Goal: Task Accomplishment & Management: Use online tool/utility

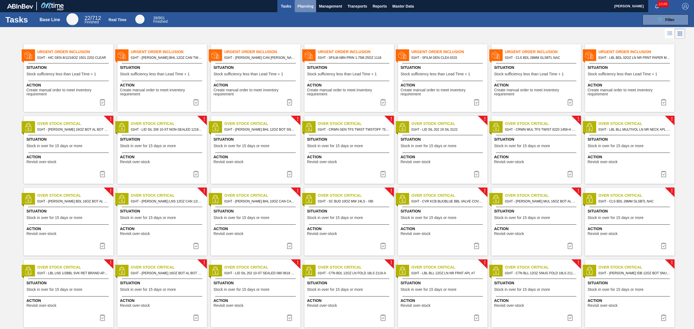
click at [307, 8] on span "Planning" at bounding box center [305, 6] width 16 height 7
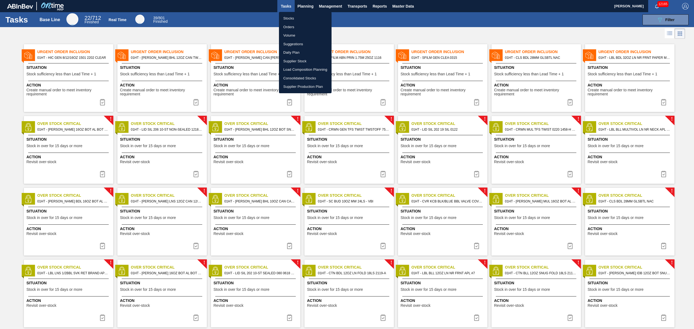
click at [296, 41] on li "Suggestions" at bounding box center [305, 44] width 53 height 9
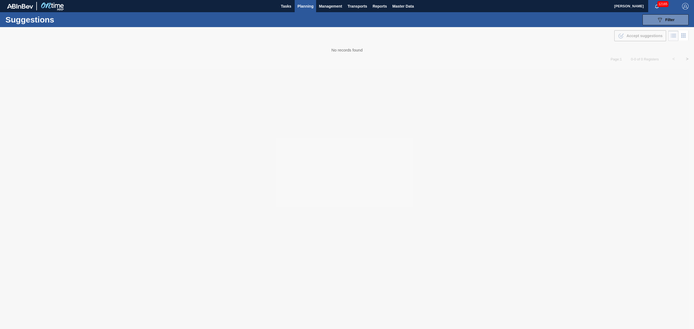
type from "[DATE]"
type to "[DATE]"
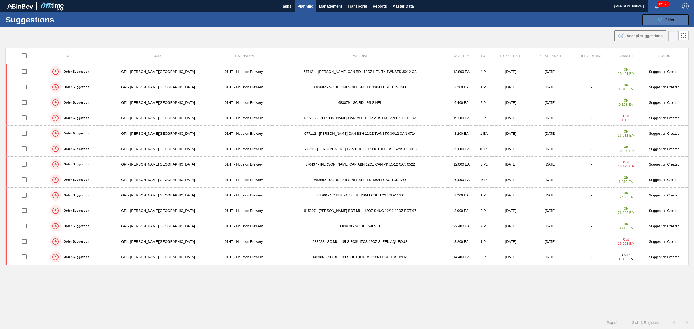
click at [673, 18] on span "Filter" at bounding box center [669, 20] width 9 height 4
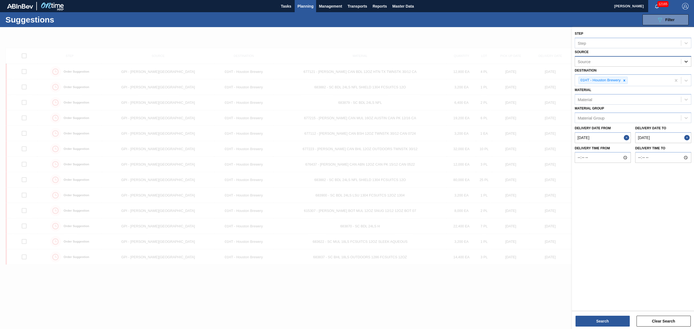
click at [686, 64] on div at bounding box center [686, 62] width 10 height 10
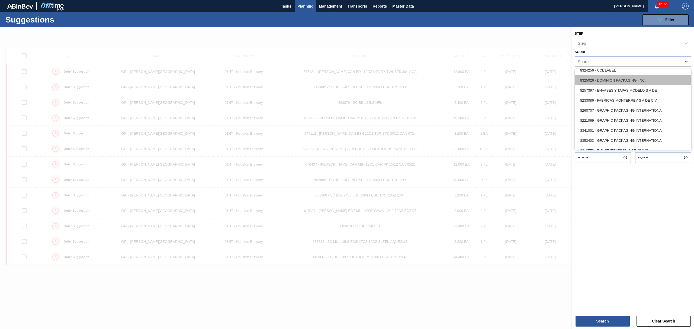
scroll to position [144, 0]
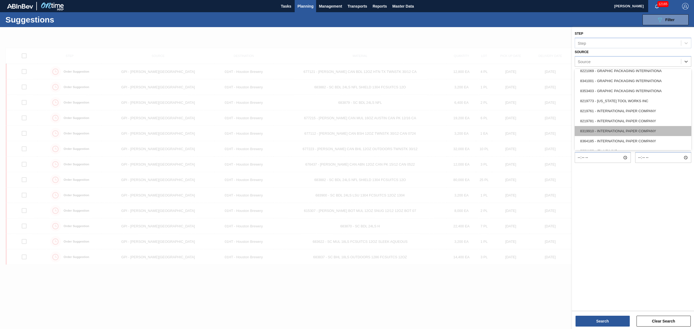
click at [617, 126] on div "8319910 - INTERNATIONAL PAPER COMPANY" at bounding box center [632, 131] width 116 height 10
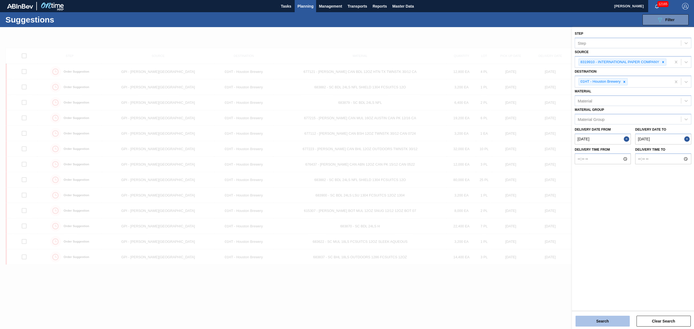
click at [604, 318] on button "Search" at bounding box center [602, 321] width 54 height 11
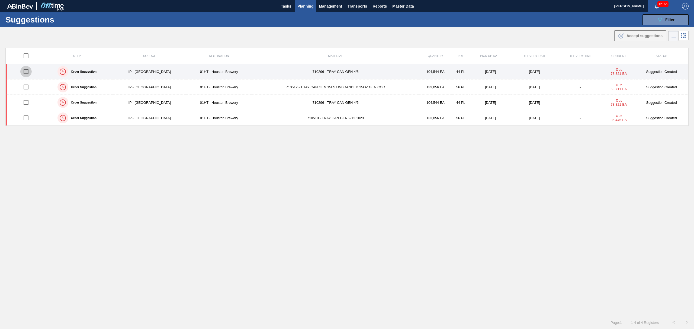
click at [28, 73] on input "checkbox" at bounding box center [25, 71] width 11 height 11
checkbox input "true"
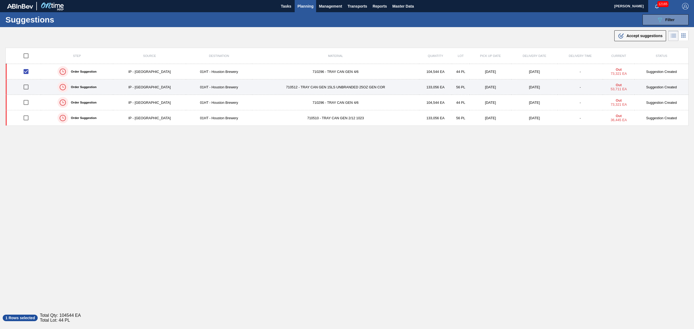
drag, startPoint x: 27, startPoint y: 88, endPoint x: 27, endPoint y: 93, distance: 5.1
click at [27, 88] on input "checkbox" at bounding box center [25, 86] width 11 height 11
checkbox input "true"
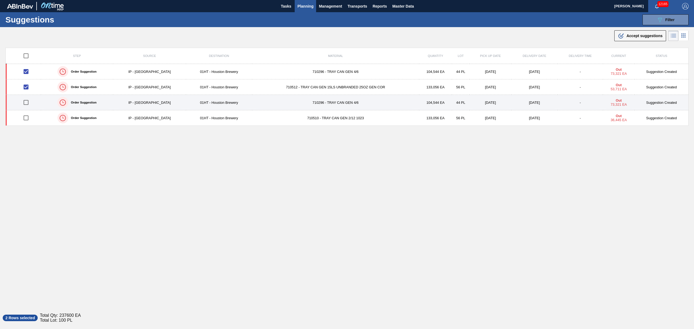
click at [28, 105] on input "checkbox" at bounding box center [25, 102] width 11 height 11
checkbox input "true"
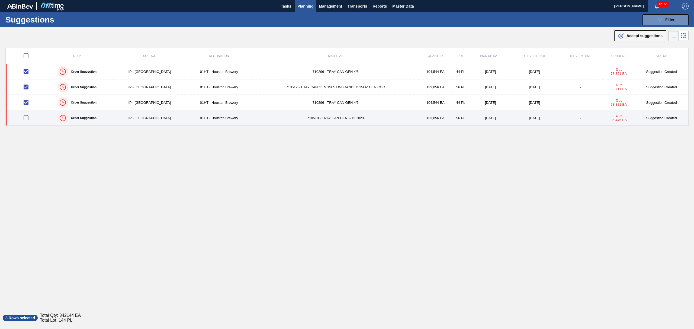
click at [27, 116] on input "checkbox" at bounding box center [25, 117] width 11 height 11
checkbox input "true"
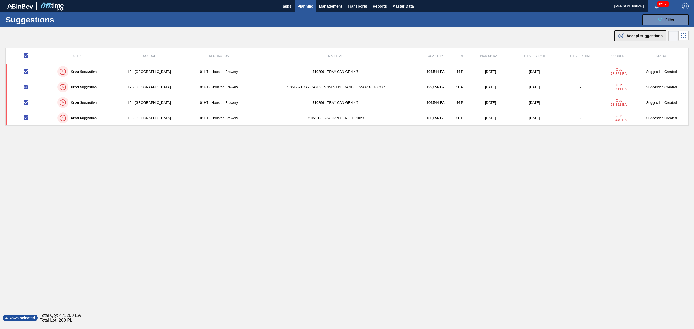
click at [654, 34] on span "Accept suggestions" at bounding box center [644, 36] width 36 height 4
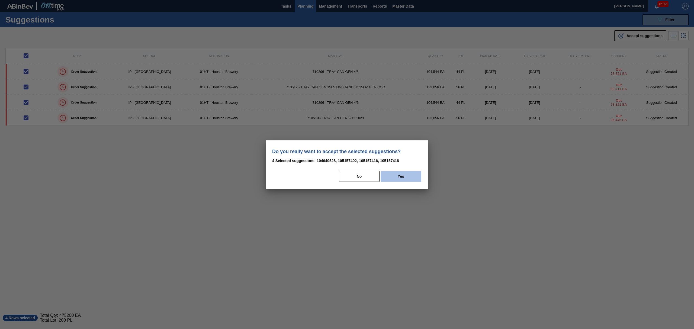
click at [402, 179] on button "Yes" at bounding box center [400, 176] width 41 height 11
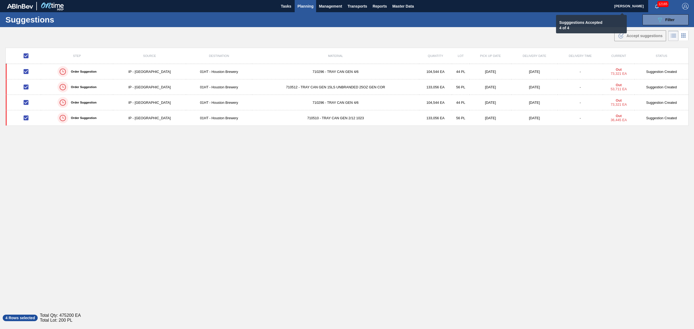
checkbox input "false"
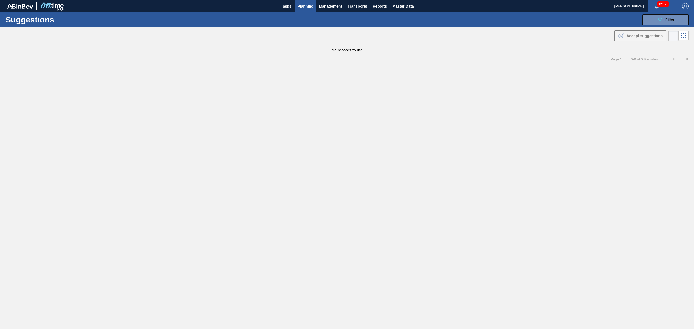
click at [306, 8] on span "Planning" at bounding box center [305, 6] width 16 height 7
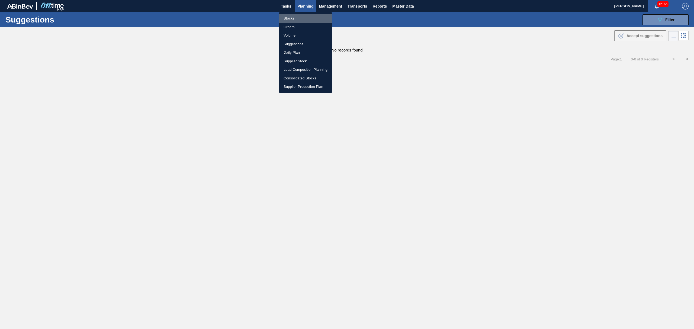
click at [291, 18] on li "Stocks" at bounding box center [305, 18] width 53 height 9
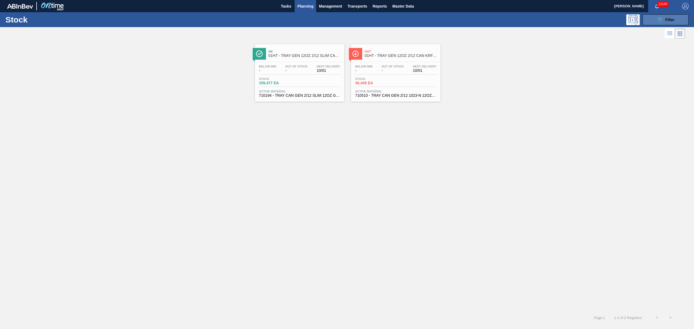
click at [670, 17] on div "089F7B8B-B2A5-4AFE-B5C0-19BA573D28AC Filter" at bounding box center [665, 20] width 18 height 7
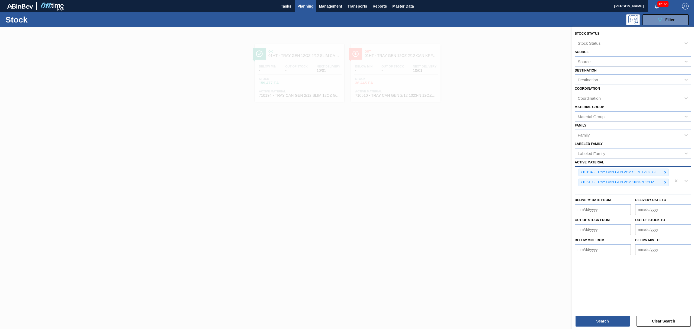
click at [595, 188] on div "710194 - TRAY CAN GEN 2/12 SLIM 12OZ GEN KRFT 172 710510 - TRAY CAN GEN 2/12 10…" at bounding box center [623, 181] width 96 height 28
type Material "710296"
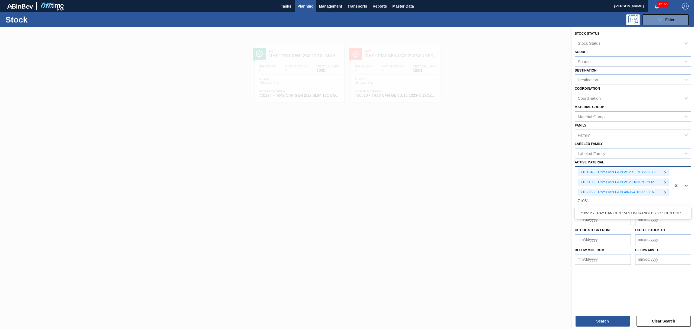
type Material "710512"
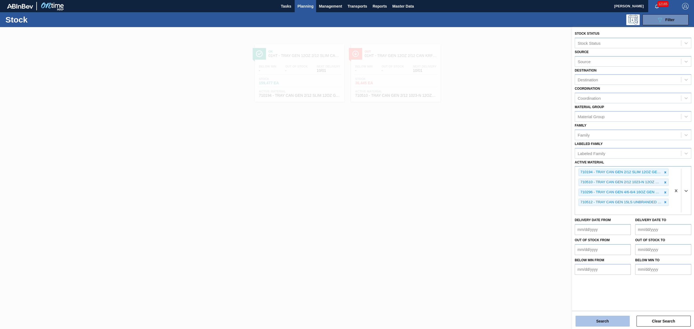
click at [604, 318] on button "Search" at bounding box center [602, 321] width 54 height 11
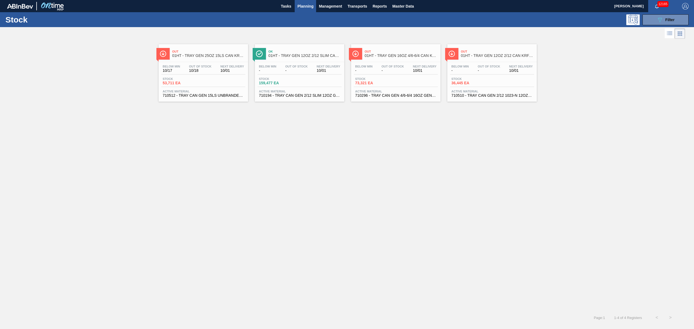
click at [390, 77] on span "Stock" at bounding box center [374, 78] width 38 height 3
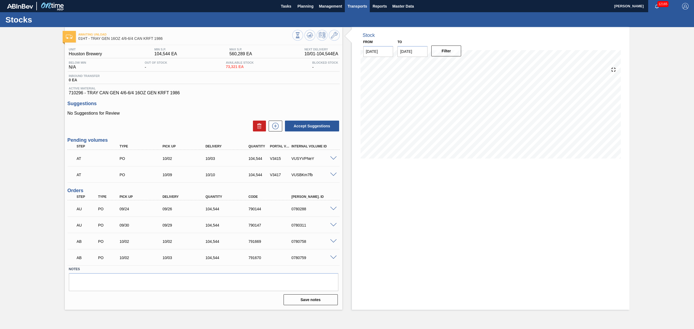
click at [364, 5] on span "Transports" at bounding box center [357, 6] width 20 height 7
click at [350, 27] on li "[GEOGRAPHIC_DATA]" at bounding box center [361, 27] width 46 height 9
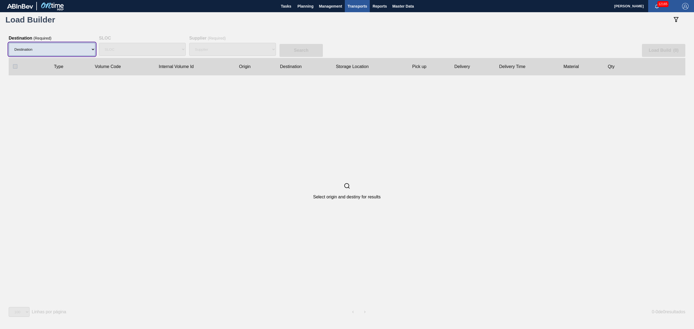
click at [68, 48] on select "Destination 01BV - [GEOGRAPHIC_DATA] 01CL - [GEOGRAPHIC_DATA] 01CV - [GEOGRAPHI…" at bounding box center [52, 49] width 87 height 13
select select "9"
click at [9, 43] on select "Destination 01BV - [GEOGRAPHIC_DATA] 01CL - [GEOGRAPHIC_DATA] 01CV - [GEOGRAPHI…" at bounding box center [52, 49] width 87 height 13
select select
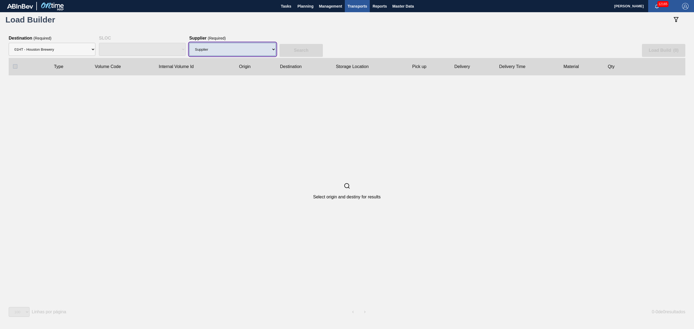
click at [205, 51] on select "Supplier 8329501 - ACCORD CARTON CO 8341298 - ACCREDO PACKAGING INC 8221649 - B…" at bounding box center [232, 49] width 87 height 13
select select "1425"
click at [189, 43] on select "Supplier 8329501 - ACCORD CARTON CO 8341298 - ACCREDO PACKAGING INC 8221649 - B…" at bounding box center [232, 49] width 87 height 13
click at [0, 0] on slot "Search" at bounding box center [0, 0] width 0 height 0
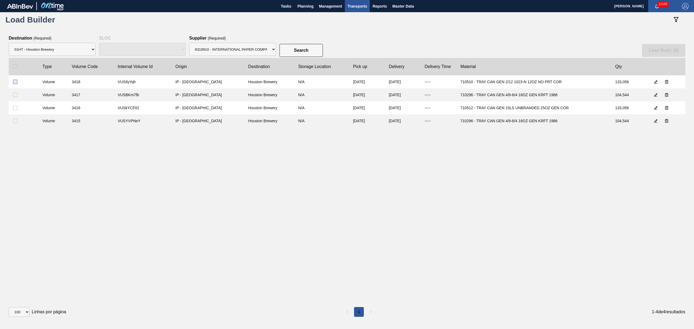
click at [16, 82] on input "checkbox" at bounding box center [15, 82] width 4 height 4
checkbox input "true"
click at [14, 93] on input "checkbox" at bounding box center [15, 95] width 4 height 4
checkbox input "true"
drag, startPoint x: 14, startPoint y: 109, endPoint x: 17, endPoint y: 114, distance: 5.7
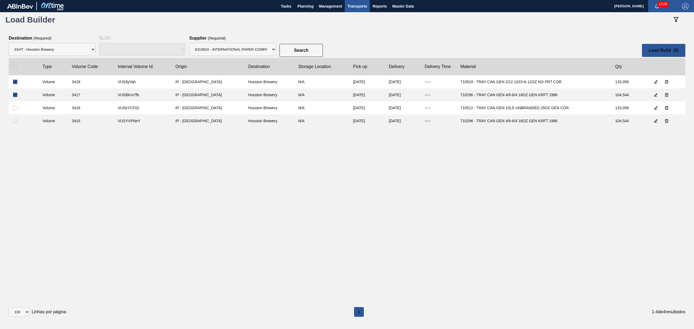
click at [14, 109] on input "checkbox" at bounding box center [15, 108] width 4 height 4
checkbox input "true"
click at [15, 121] on input "checkbox" at bounding box center [15, 121] width 4 height 4
checkbox input "true"
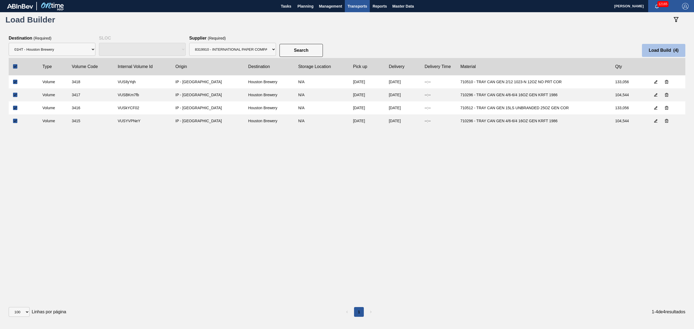
click at [661, 56] on button "Load Build ( 4 )" at bounding box center [663, 50] width 43 height 13
select select "Undefined"
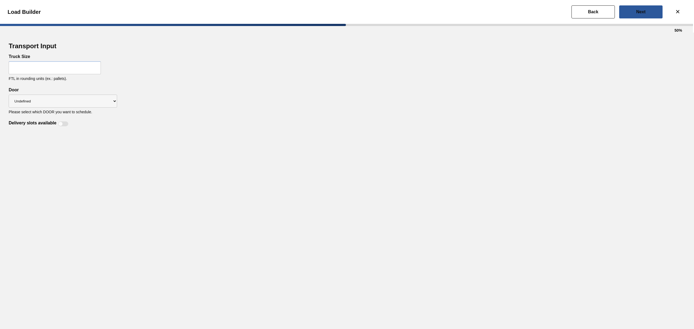
click at [66, 66] on input "text" at bounding box center [55, 67] width 92 height 13
drag, startPoint x: 279, startPoint y: 80, endPoint x: 422, endPoint y: 50, distance: 146.8
click at [282, 80] on div "Truck Size FTL in rounding units (ex.: pallets)." at bounding box center [347, 70] width 676 height 33
click at [604, 9] on button "Back" at bounding box center [592, 11] width 43 height 13
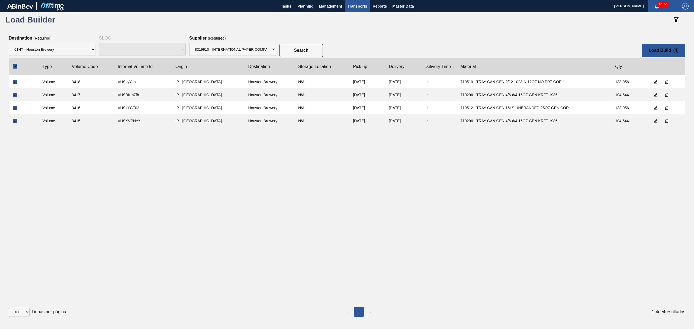
drag, startPoint x: 15, startPoint y: 95, endPoint x: 17, endPoint y: 113, distance: 18.7
click at [15, 95] on input "checkbox" at bounding box center [15, 95] width 4 height 4
checkbox input "false"
select select
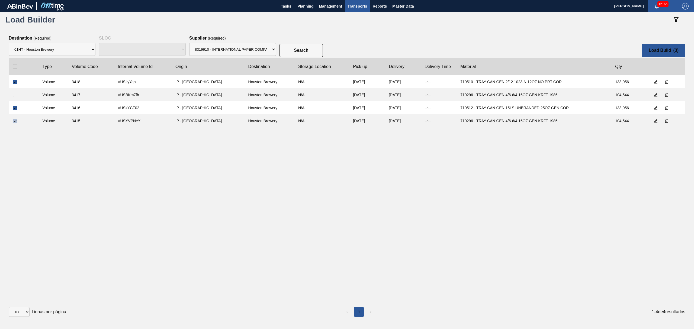
click at [17, 122] on input "checkbox" at bounding box center [15, 121] width 4 height 4
checkbox input "false"
click at [674, 52] on p "( 2 )" at bounding box center [675, 50] width 5 height 4
select select "Undefined"
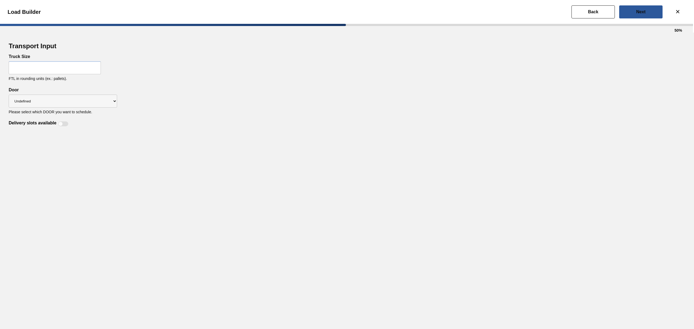
drag, startPoint x: 86, startPoint y: 69, endPoint x: 70, endPoint y: 72, distance: 15.4
click at [86, 69] on input "text" at bounding box center [55, 67] width 92 height 13
type input "56"
drag, startPoint x: 43, startPoint y: 102, endPoint x: 43, endPoint y: 107, distance: 4.9
click at [43, 103] on select "Undefined IP" at bounding box center [63, 101] width 108 height 13
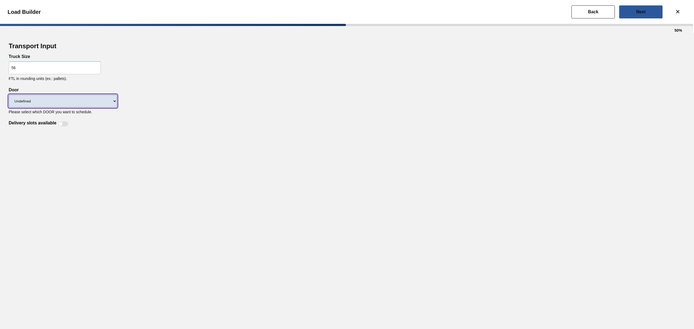
select select "IP"
click at [9, 95] on select "Undefined IP" at bounding box center [63, 101] width 108 height 13
click at [61, 124] on div at bounding box center [60, 124] width 5 height 5
checkbox input "true"
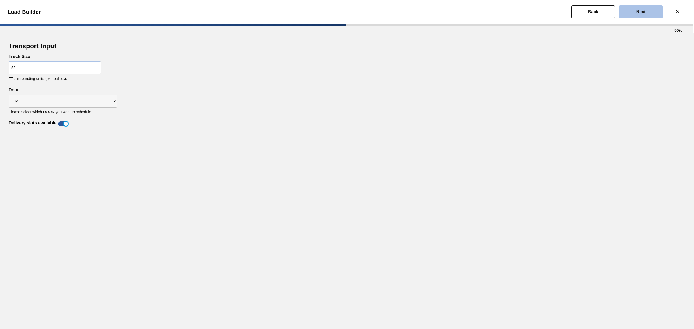
click at [657, 10] on button "Next" at bounding box center [640, 11] width 43 height 13
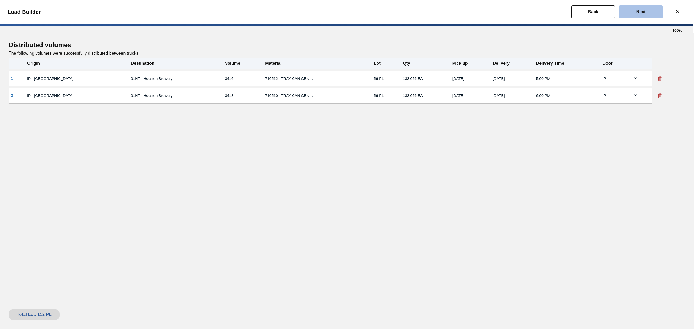
click at [0, 0] on slot "Next" at bounding box center [0, 0] width 0 height 0
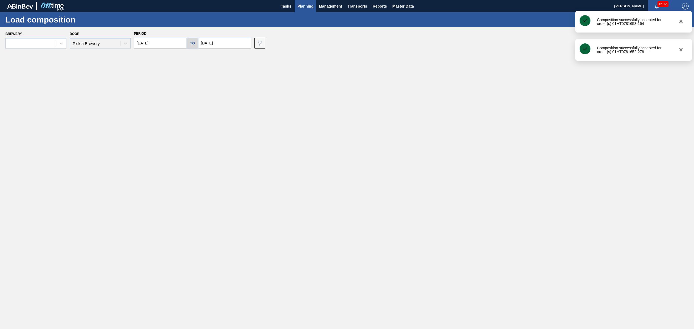
type input "[DATE]"
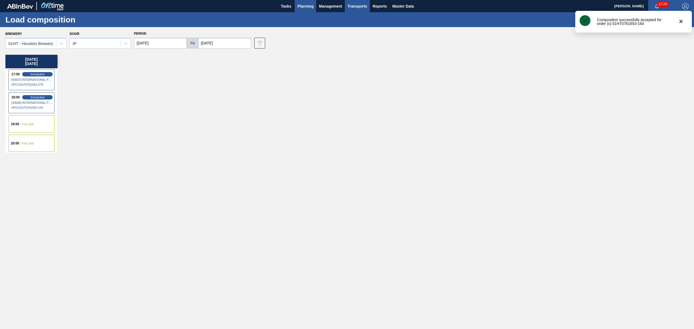
click at [348, 3] on span "Transports" at bounding box center [357, 6] width 20 height 7
click at [350, 24] on li "[GEOGRAPHIC_DATA]" at bounding box center [361, 27] width 46 height 9
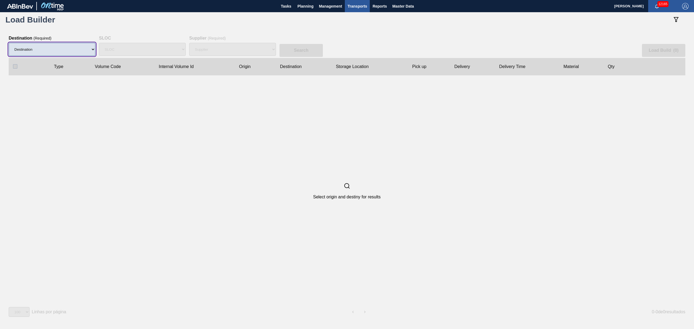
click at [53, 49] on select "Destination 01BV - [GEOGRAPHIC_DATA] 01CL - [GEOGRAPHIC_DATA] 01CV - [GEOGRAPHI…" at bounding box center [52, 49] width 87 height 13
select select "9"
click at [9, 43] on select "Destination 01BV - [GEOGRAPHIC_DATA] 01CL - [GEOGRAPHIC_DATA] 01CV - [GEOGRAPHI…" at bounding box center [52, 49] width 87 height 13
select select
click at [221, 48] on div "Supplier" at bounding box center [232, 49] width 87 height 17
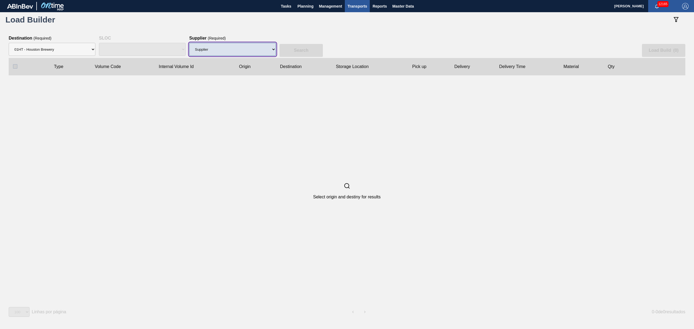
drag, startPoint x: 221, startPoint y: 48, endPoint x: 222, endPoint y: 51, distance: 3.7
click at [221, 48] on select "Supplier 8329501 - ACCORD CARTON CO 8341298 - ACCREDO PACKAGING INC 8221649 - B…" at bounding box center [232, 49] width 87 height 13
select select "1425"
click at [189, 43] on select "Supplier 8329501 - ACCORD CARTON CO 8341298 - ACCREDO PACKAGING INC 8221649 - B…" at bounding box center [232, 49] width 87 height 13
click at [0, 0] on slot "Search" at bounding box center [0, 0] width 0 height 0
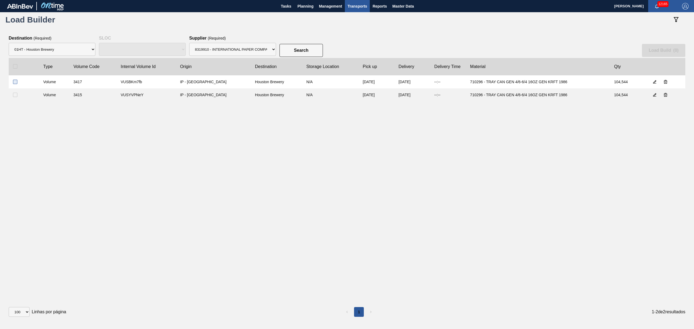
click at [13, 82] on input "checkbox" at bounding box center [15, 82] width 4 height 4
checkbox input "true"
drag, startPoint x: 14, startPoint y: 92, endPoint x: 48, endPoint y: 99, distance: 35.1
click at [14, 93] on clb-table-tbody-cell at bounding box center [24, 94] width 30 height 13
click at [16, 95] on input "checkbox" at bounding box center [15, 95] width 4 height 4
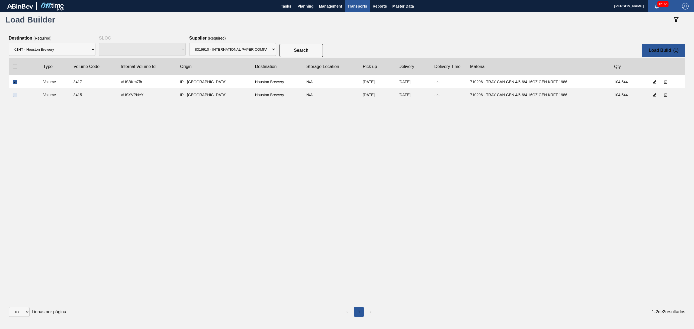
checkbox input "true"
click at [0, 0] on slot "Load Build ( 2 )" at bounding box center [0, 0] width 0 height 0
select select "Undefined"
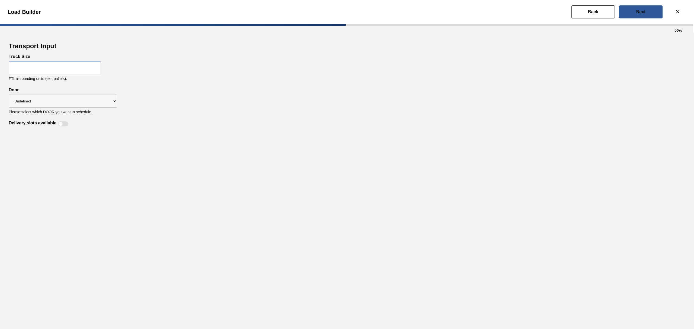
click at [56, 61] on input "text" at bounding box center [55, 67] width 92 height 13
type input "44"
drag, startPoint x: 54, startPoint y: 101, endPoint x: 54, endPoint y: 107, distance: 5.4
click at [54, 102] on select "Undefined IP" at bounding box center [63, 101] width 108 height 13
select select "IP"
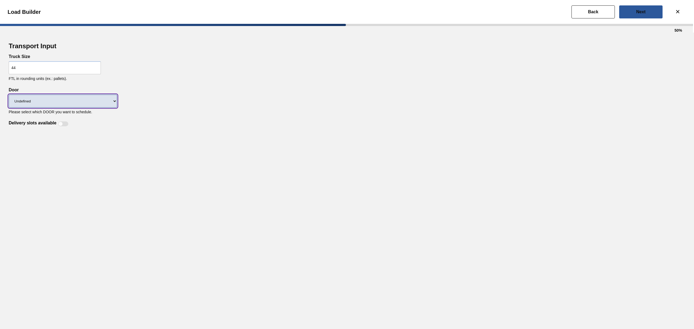
click at [9, 95] on select "Undefined IP" at bounding box center [63, 101] width 108 height 13
click at [51, 122] on label "Delivery slots available" at bounding box center [33, 124] width 48 height 7
click at [58, 126] on input "Delivery slots available" at bounding box center [58, 126] width 0 height 0
click at [58, 123] on div at bounding box center [63, 123] width 10 height 5
click at [62, 124] on div at bounding box center [60, 124] width 5 height 5
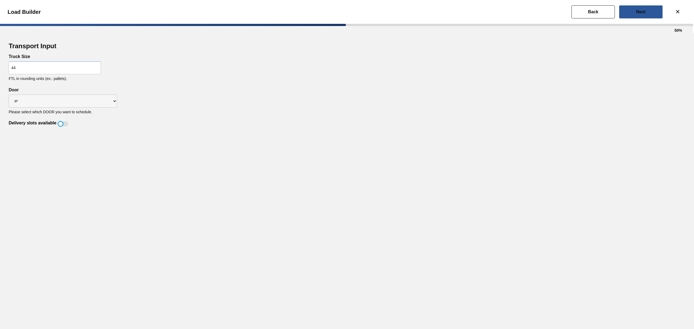
checkbox input "true"
drag, startPoint x: 651, startPoint y: 8, endPoint x: 645, endPoint y: 8, distance: 6.0
click at [650, 8] on button "Next" at bounding box center [640, 11] width 43 height 13
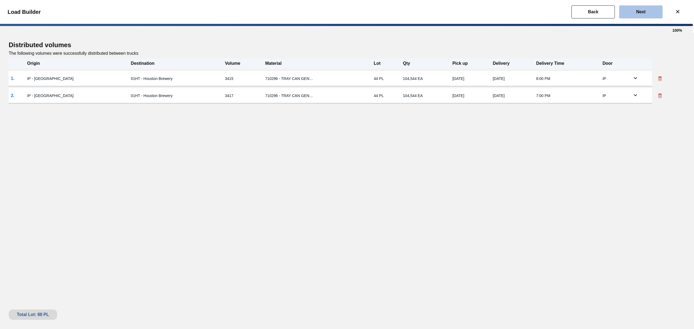
click at [656, 12] on button "Next" at bounding box center [640, 11] width 43 height 13
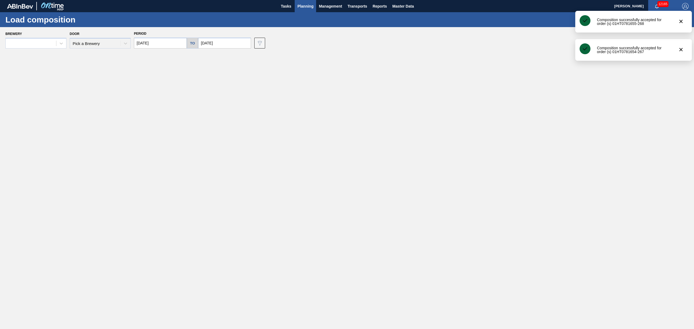
type input "[DATE]"
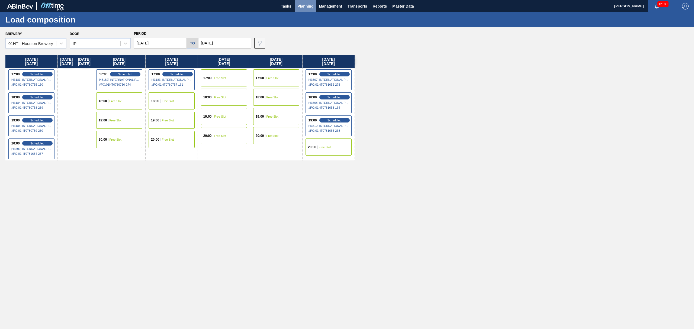
click at [299, 4] on span "Planning" at bounding box center [305, 6] width 16 height 7
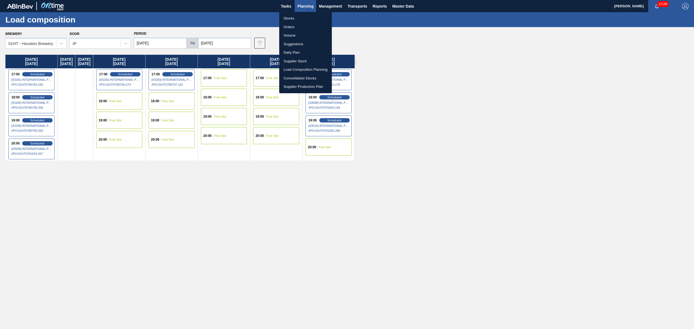
drag, startPoint x: 289, startPoint y: 18, endPoint x: 328, endPoint y: 37, distance: 43.5
click at [289, 18] on li "Stocks" at bounding box center [305, 18] width 53 height 9
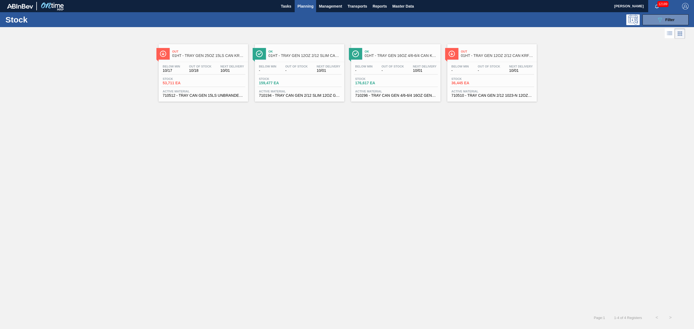
click at [180, 66] on span "Below Min" at bounding box center [171, 66] width 17 height 3
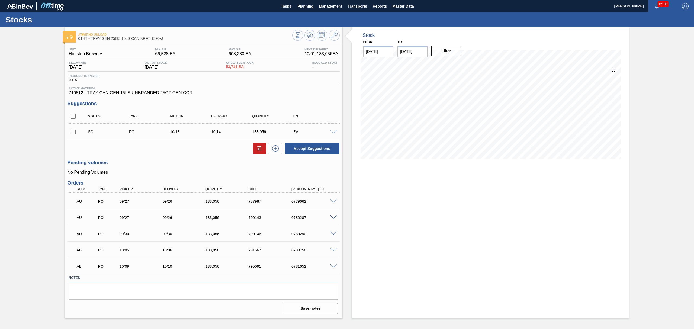
click at [72, 132] on input "checkbox" at bounding box center [72, 131] width 11 height 11
click at [322, 147] on button "Accept Suggestions" at bounding box center [312, 148] width 54 height 11
checkbox input "false"
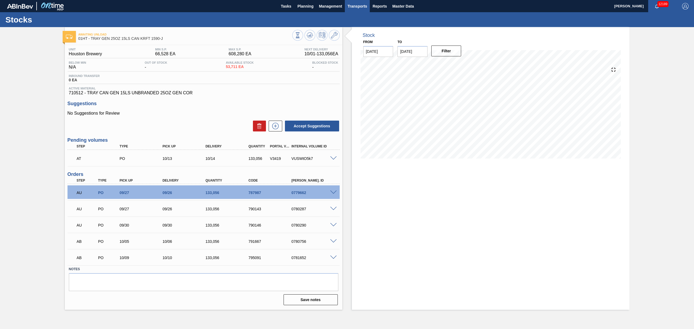
click at [350, 5] on span "Transports" at bounding box center [357, 6] width 20 height 7
click at [354, 25] on li "[GEOGRAPHIC_DATA]" at bounding box center [361, 27] width 46 height 9
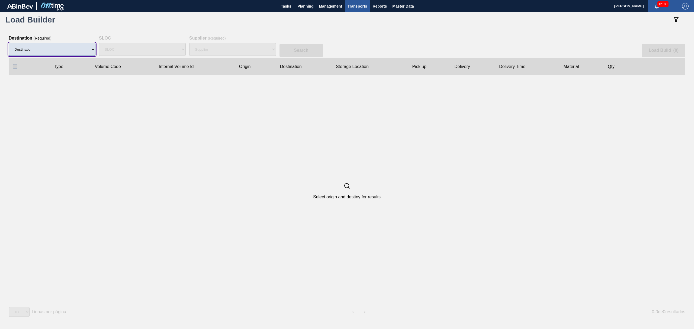
drag, startPoint x: 46, startPoint y: 46, endPoint x: 45, endPoint y: 49, distance: 3.7
click at [46, 46] on select "Destination 01BV - [GEOGRAPHIC_DATA] 01CL - [GEOGRAPHIC_DATA] 01CV - [GEOGRAPHI…" at bounding box center [52, 49] width 87 height 13
select select "9"
click at [9, 43] on select "Destination 01BV - [GEOGRAPHIC_DATA] 01CL - [GEOGRAPHIC_DATA] 01CV - [GEOGRAPHI…" at bounding box center [52, 49] width 87 height 13
select select
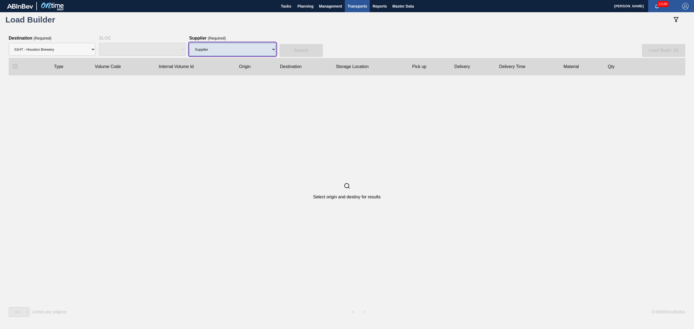
click at [253, 48] on select "Supplier 8329501 - ACCORD CARTON CO 8341298 - ACCREDO PACKAGING INC 8221649 - B…" at bounding box center [232, 49] width 87 height 13
select select "1425"
click at [189, 43] on select "Supplier 8329501 - ACCORD CARTON CO 8341298 - ACCREDO PACKAGING INC 8221649 - B…" at bounding box center [232, 49] width 87 height 13
click at [293, 48] on button "Search" at bounding box center [300, 50] width 43 height 13
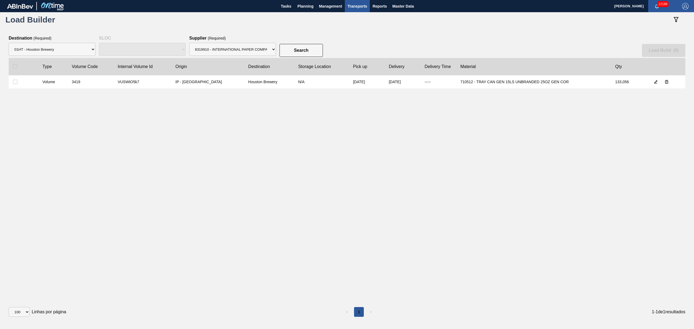
drag, startPoint x: 15, startPoint y: 82, endPoint x: 30, endPoint y: 79, distance: 14.7
click at [17, 81] on input "checkbox" at bounding box center [15, 82] width 4 height 4
checkbox input "true"
click at [672, 49] on button "Load Build ( 1 )" at bounding box center [663, 50] width 43 height 13
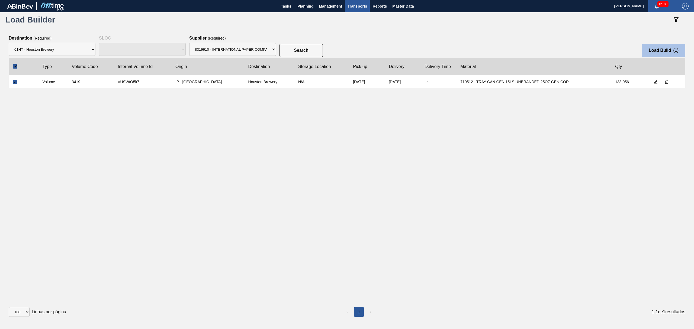
select select "Undefined"
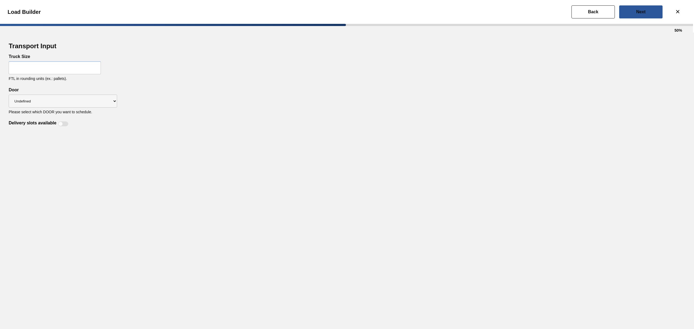
drag, startPoint x: 79, startPoint y: 68, endPoint x: 78, endPoint y: 73, distance: 4.9
click at [79, 68] on input "text" at bounding box center [55, 67] width 92 height 13
type input "56"
click at [56, 100] on select "Undefined IP" at bounding box center [63, 101] width 108 height 13
click at [9, 95] on select "Undefined IP" at bounding box center [63, 101] width 108 height 13
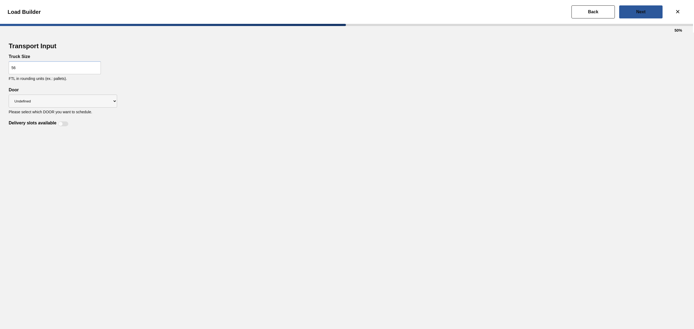
click at [62, 124] on div at bounding box center [60, 124] width 5 height 5
checkbox input "true"
click at [647, 13] on button "Next" at bounding box center [640, 11] width 43 height 13
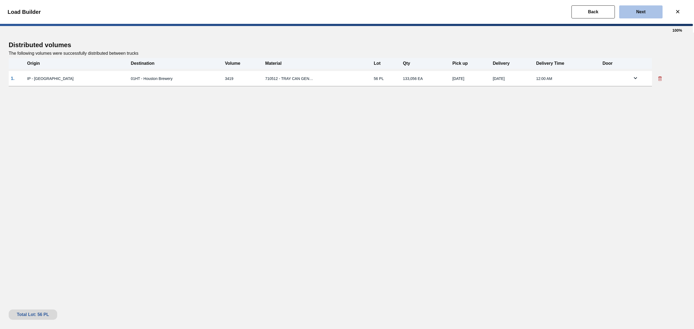
click at [648, 10] on button "Next" at bounding box center [640, 11] width 43 height 13
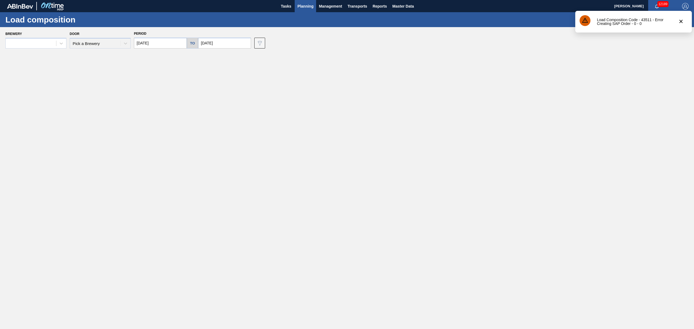
type input "[DATE]"
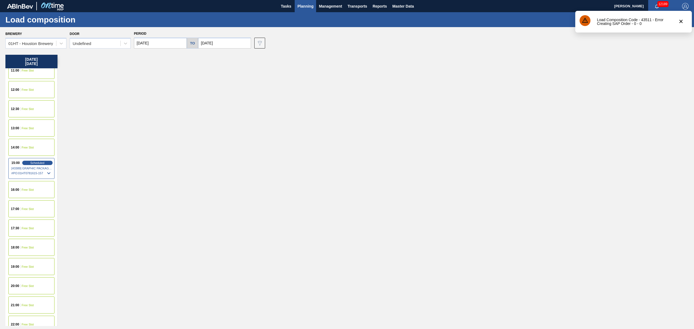
scroll to position [227, 0]
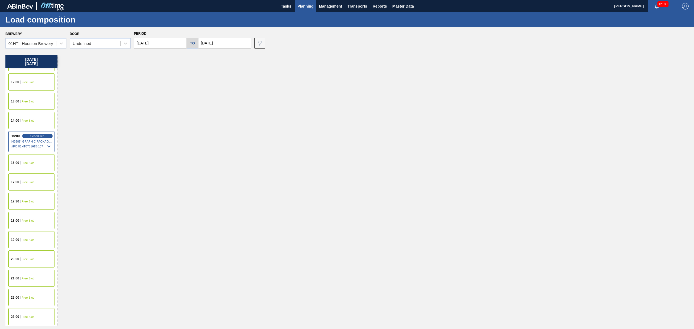
click at [22, 180] on div "17:00 Free Slot" at bounding box center [31, 181] width 46 height 17
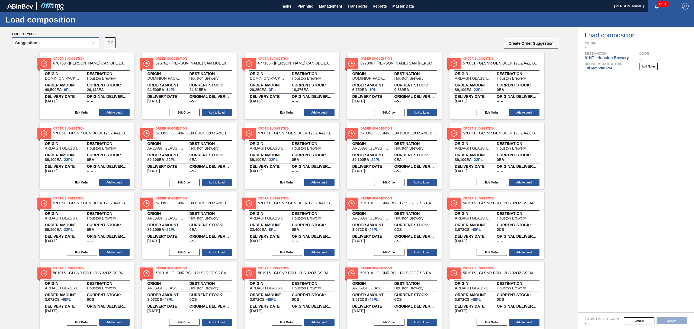
click at [50, 42] on div "Suggestions" at bounding box center [50, 43] width 76 height 8
click at [49, 52] on div "Awaiting load composition" at bounding box center [55, 56] width 87 height 10
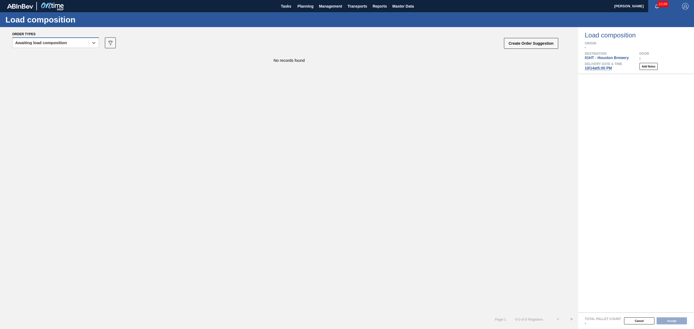
click at [60, 43] on div "Awaiting load composition" at bounding box center [41, 43] width 52 height 4
click at [54, 60] on div "Awaiting load composition" at bounding box center [55, 56] width 87 height 10
click at [62, 42] on div "Awaiting load composition" at bounding box center [41, 43] width 52 height 4
click at [54, 61] on div "Suggestions" at bounding box center [55, 66] width 87 height 10
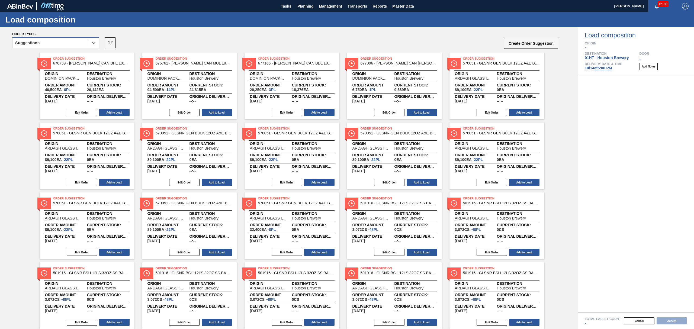
click at [62, 42] on div "Suggestions" at bounding box center [50, 43] width 76 height 8
click at [47, 71] on div "Released - Awaiting Load Comp." at bounding box center [55, 76] width 87 height 10
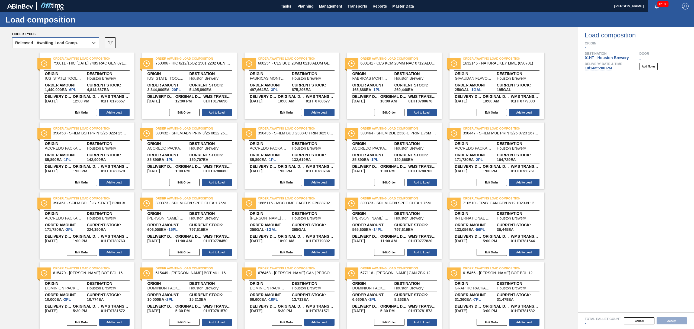
click at [70, 41] on div "Released - Awaiting Load Comp." at bounding box center [46, 43] width 63 height 4
click at [62, 52] on div "Awaiting load composition" at bounding box center [55, 56] width 87 height 10
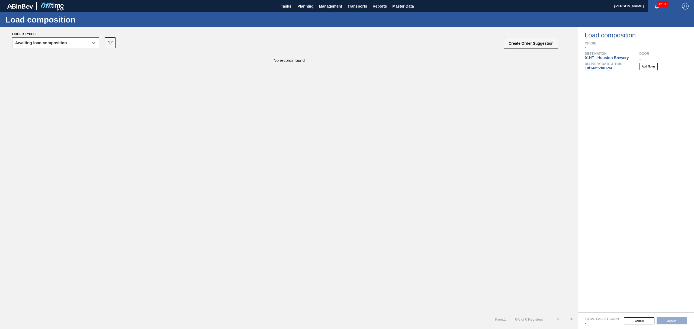
click at [62, 44] on div "Awaiting load composition" at bounding box center [41, 43] width 52 height 4
click at [47, 64] on div "Suggestions" at bounding box center [55, 66] width 87 height 10
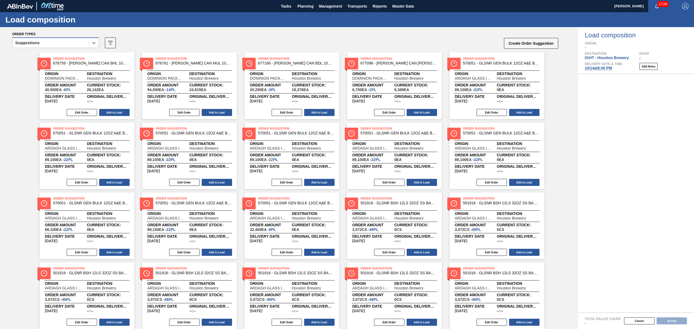
click at [57, 45] on div "Suggestions" at bounding box center [55, 42] width 87 height 11
click at [54, 50] on div "Awaiting load composition Suggestions Released - Awaiting Load Comp." at bounding box center [55, 66] width 87 height 32
click at [54, 51] on div "Awaiting load composition" at bounding box center [55, 56] width 87 height 10
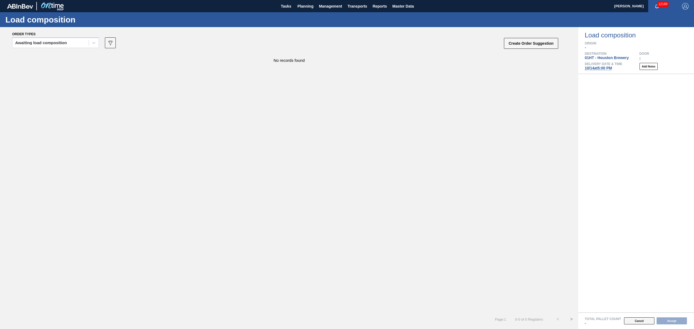
click at [645, 320] on button "Cancel" at bounding box center [639, 320] width 30 height 7
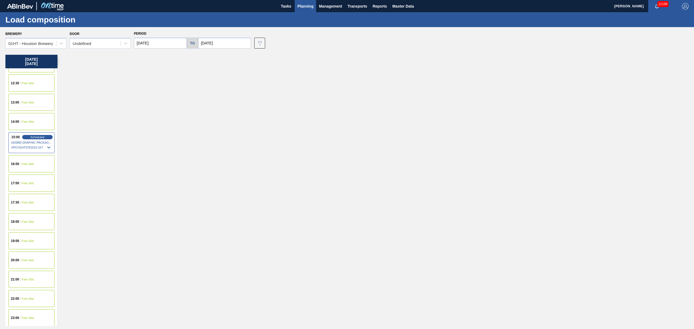
scroll to position [227, 0]
click at [27, 180] on span "Free Slot" at bounding box center [28, 181] width 12 height 3
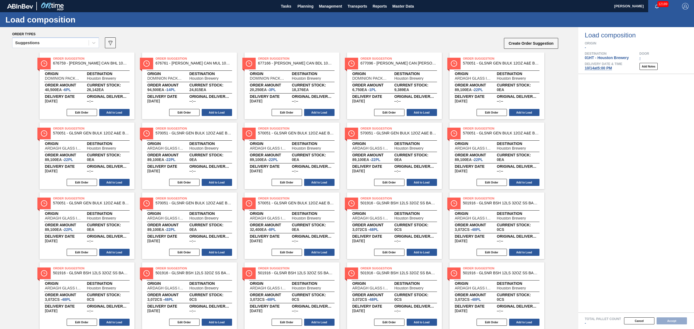
click at [677, 319] on div "Cancel Accept" at bounding box center [629, 321] width 116 height 8
click at [356, 0] on button "Transports" at bounding box center [357, 6] width 25 height 12
click at [352, 25] on li "[GEOGRAPHIC_DATA]" at bounding box center [361, 27] width 46 height 9
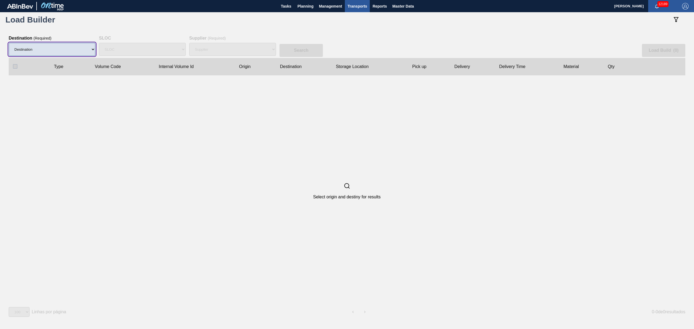
drag, startPoint x: 42, startPoint y: 48, endPoint x: 42, endPoint y: 53, distance: 4.6
click at [42, 48] on select "Destination 01BV - [GEOGRAPHIC_DATA] 01CL - [GEOGRAPHIC_DATA] 01CV - [GEOGRAPHI…" at bounding box center [52, 49] width 87 height 13
select select "9"
click at [9, 43] on select "Destination 01BV - [GEOGRAPHIC_DATA] 01CL - [GEOGRAPHIC_DATA] 01CV - [GEOGRAPHI…" at bounding box center [52, 49] width 87 height 13
select select
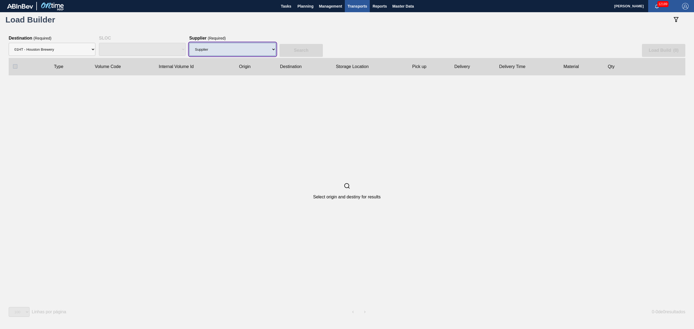
click at [218, 44] on select "Supplier 8329501 - ACCORD CARTON CO 8341298 - ACCREDO PACKAGING INC 8221649 - B…" at bounding box center [232, 49] width 87 height 13
select select "1425"
click at [189, 43] on select "Supplier 8329501 - ACCORD CARTON CO 8341298 - ACCREDO PACKAGING INC 8221649 - B…" at bounding box center [232, 49] width 87 height 13
click at [299, 48] on button "Search" at bounding box center [300, 50] width 43 height 13
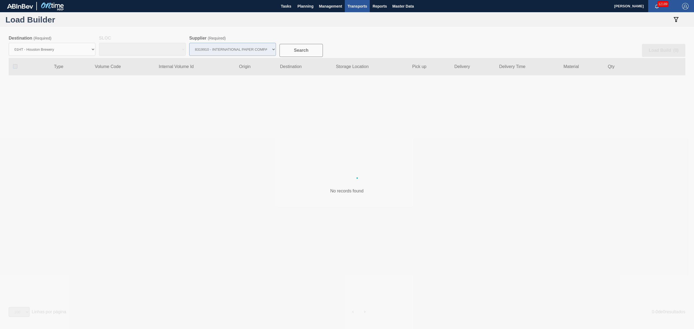
checkbox input "true"
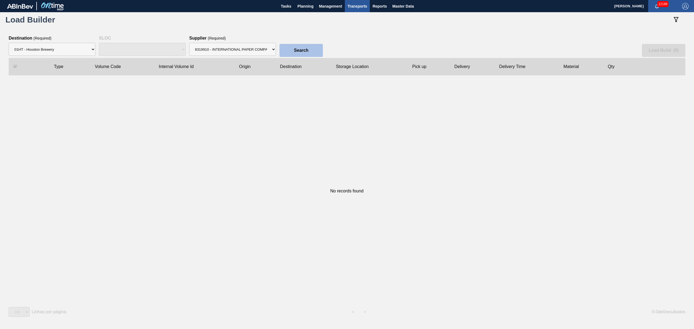
click at [306, 46] on button "Search" at bounding box center [300, 50] width 43 height 13
click at [306, 7] on span "Planning" at bounding box center [305, 6] width 16 height 7
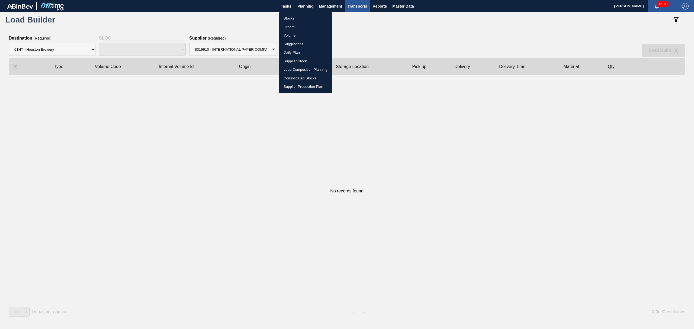
drag, startPoint x: 292, startPoint y: 18, endPoint x: 294, endPoint y: 19, distance: 2.8
click at [292, 18] on li "Stocks" at bounding box center [305, 18] width 53 height 9
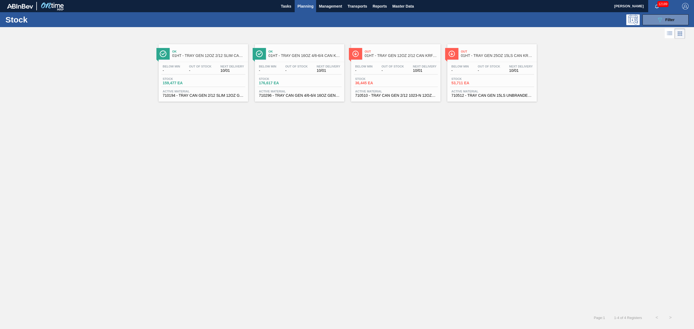
click at [472, 77] on div "Below Min - Out Of Stock - Next Delivery 10/01 Stock 53,711 EA Active Material …" at bounding box center [491, 80] width 89 height 37
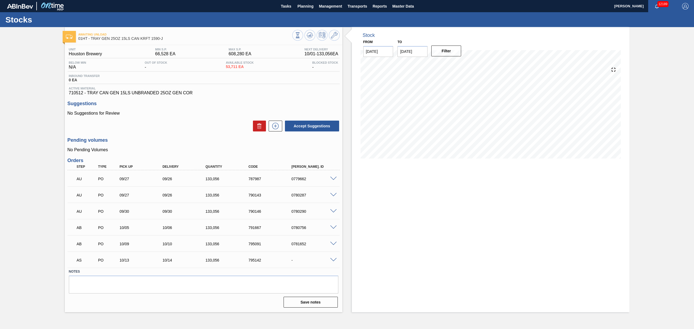
click at [331, 261] on span at bounding box center [333, 260] width 7 height 4
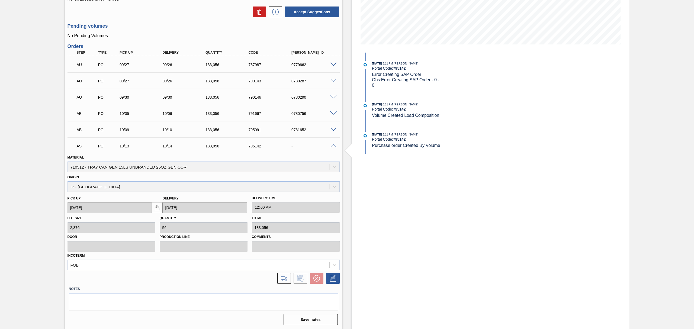
scroll to position [138, 0]
click at [257, 264] on div "FOB" at bounding box center [203, 264] width 272 height 11
click at [408, 243] on div "Stock From [DATE] to [DATE] Filter [DATE] 3:11 PM : [PERSON_NAME] Portal Code: …" at bounding box center [490, 121] width 277 height 416
click at [155, 183] on div "Origin IP - [GEOGRAPHIC_DATA]" at bounding box center [203, 182] width 272 height 18
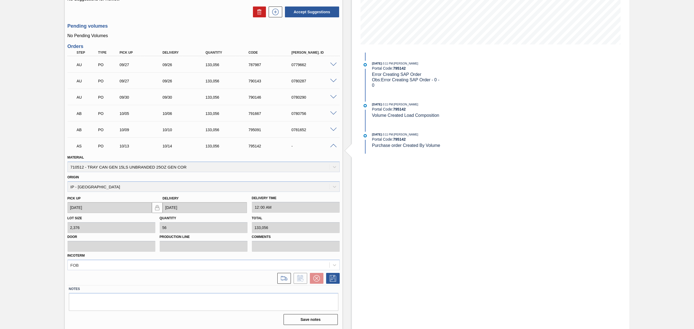
click at [194, 190] on div "Origin IP - [GEOGRAPHIC_DATA]" at bounding box center [203, 182] width 272 height 18
click at [333, 277] on icon at bounding box center [332, 278] width 9 height 7
click at [303, 258] on div "Incoterm FOB" at bounding box center [203, 261] width 272 height 18
click at [335, 147] on span at bounding box center [333, 146] width 7 height 4
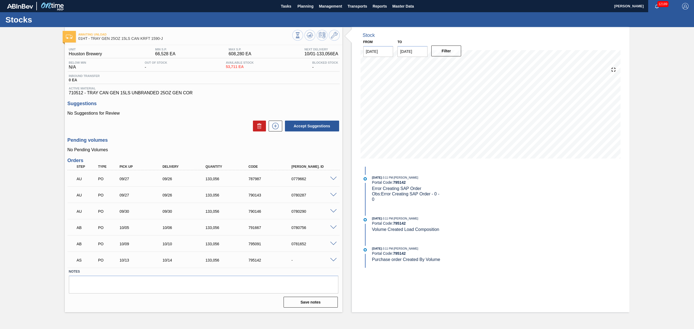
scroll to position [0, 0]
click at [290, 261] on div "AS PO 10/13 10/14 133,056 795142 -" at bounding box center [202, 259] width 258 height 11
click at [333, 258] on span at bounding box center [333, 260] width 7 height 4
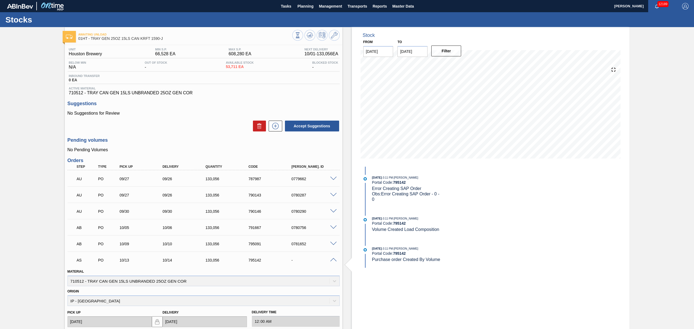
click at [396, 192] on span "Obs: Error Creating SAP Order - 0 - 0" at bounding box center [406, 197] width 69 height 10
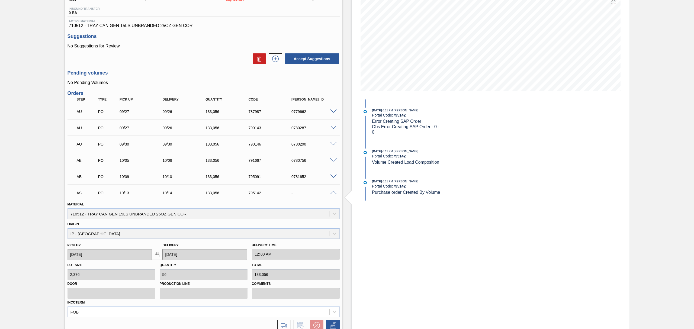
scroll to position [6, 0]
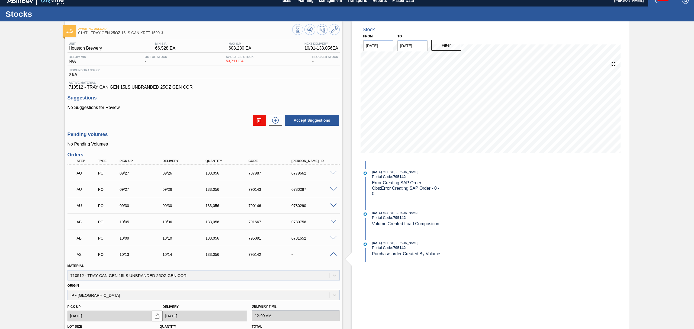
click at [257, 125] on button at bounding box center [259, 120] width 13 height 11
click at [317, 145] on p "No Pending Volumes" at bounding box center [203, 144] width 272 height 5
click at [79, 256] on p "AS" at bounding box center [87, 254] width 21 height 4
click at [80, 253] on p "AS" at bounding box center [87, 254] width 21 height 4
click at [333, 255] on span at bounding box center [333, 254] width 7 height 4
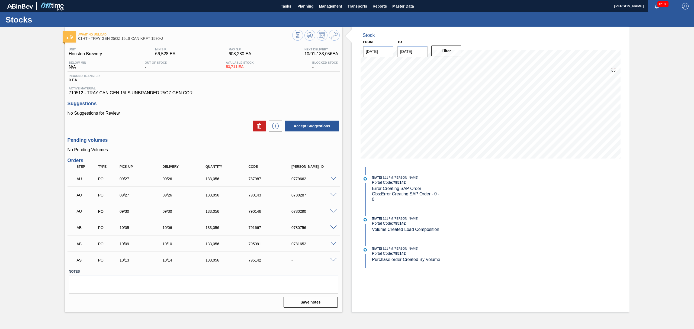
scroll to position [0, 0]
click at [309, 7] on span "Planning" at bounding box center [305, 6] width 16 height 7
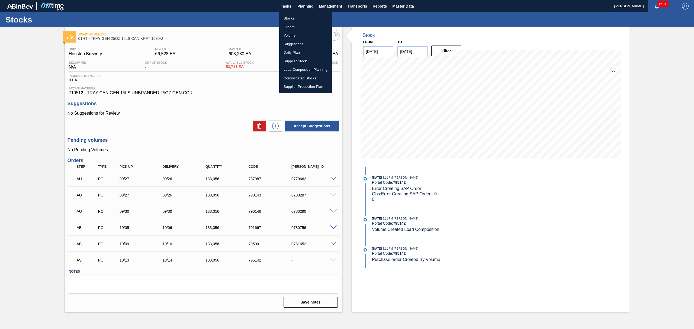
click at [361, 6] on div at bounding box center [347, 164] width 694 height 329
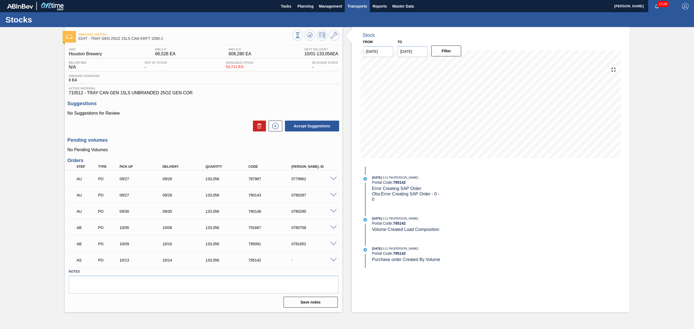
click at [361, 5] on span "Transports" at bounding box center [357, 6] width 20 height 7
click at [352, 25] on li "[GEOGRAPHIC_DATA]" at bounding box center [361, 27] width 46 height 9
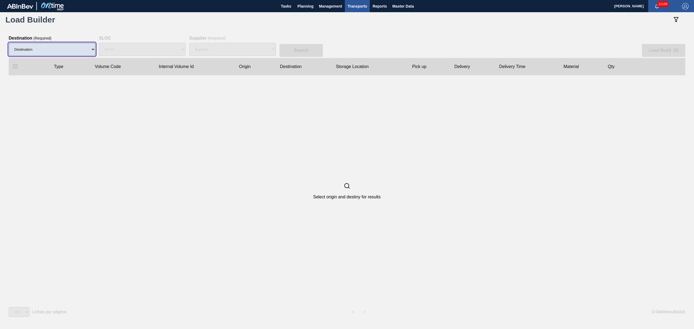
click at [48, 51] on select "Destination 01BV - [GEOGRAPHIC_DATA] 01CL - [GEOGRAPHIC_DATA] 01CV - [GEOGRAPHI…" at bounding box center [52, 49] width 87 height 13
select select "9"
click at [9, 43] on select "Destination 01BV - [GEOGRAPHIC_DATA] 01CL - [GEOGRAPHIC_DATA] 01CV - [GEOGRAPHI…" at bounding box center [52, 49] width 87 height 13
select select
